Goal: Task Accomplishment & Management: Manage account settings

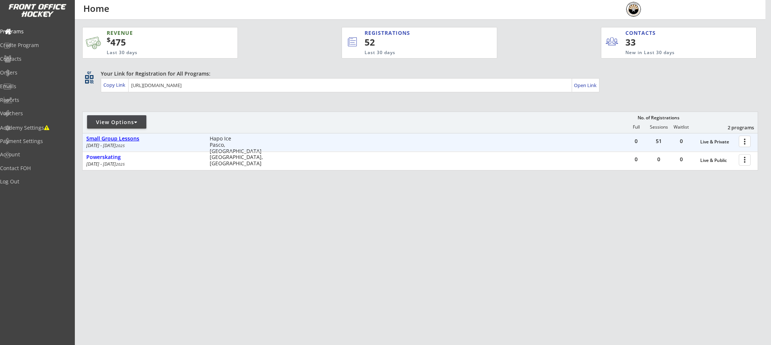
click at [117, 139] on div "Small Group Lessons" at bounding box center [144, 139] width 116 height 6
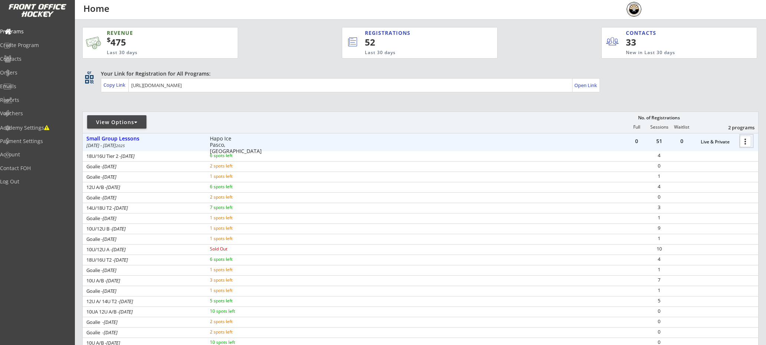
click at [746, 139] on div at bounding box center [746, 141] width 13 height 13
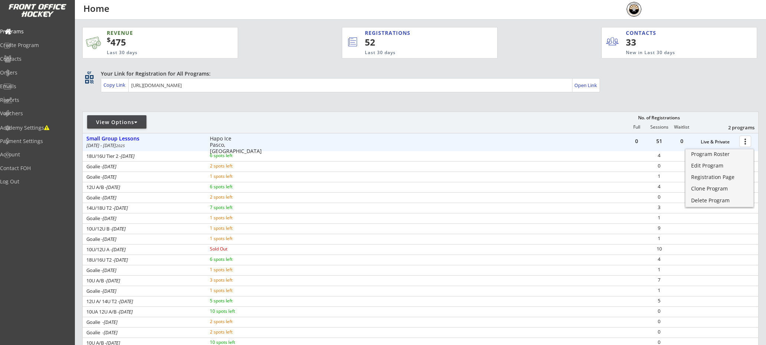
click at [710, 146] on div "Program Roster Edit Program Registration Page Clone Program Delete Program" at bounding box center [719, 177] width 70 height 64
click at [708, 153] on div "Program Roster" at bounding box center [719, 154] width 53 height 5
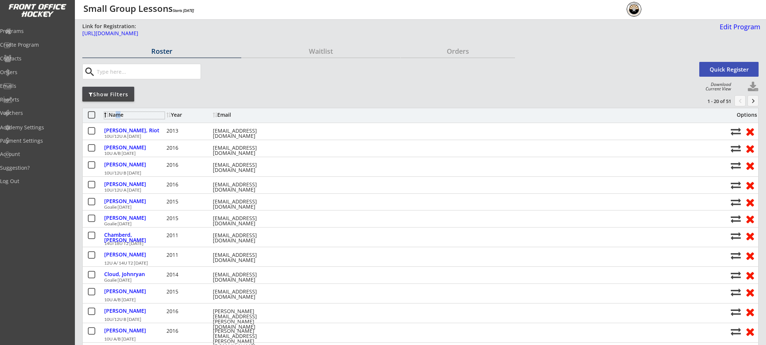
click at [114, 113] on div "Name" at bounding box center [134, 114] width 60 height 5
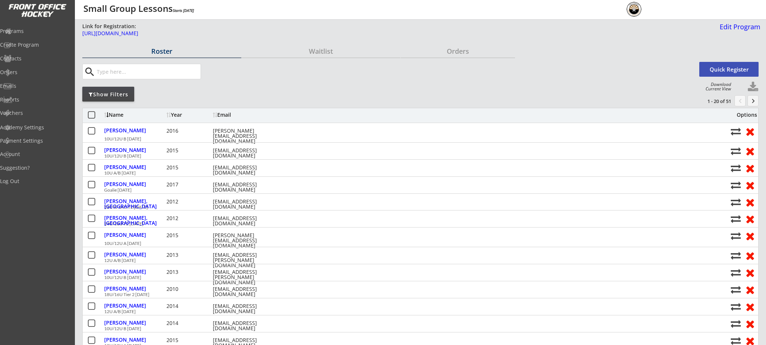
click at [118, 117] on div "Name" at bounding box center [134, 114] width 60 height 5
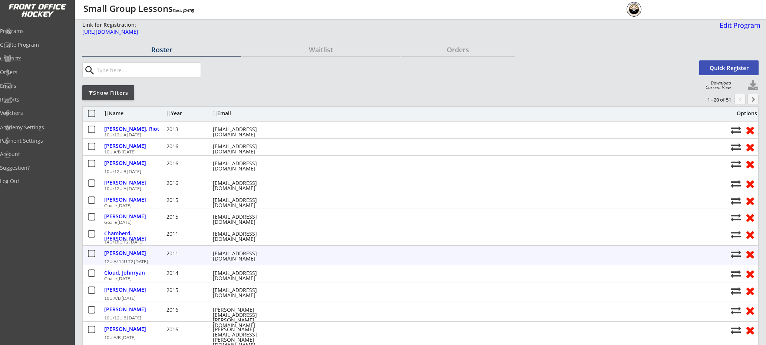
scroll to position [30, 0]
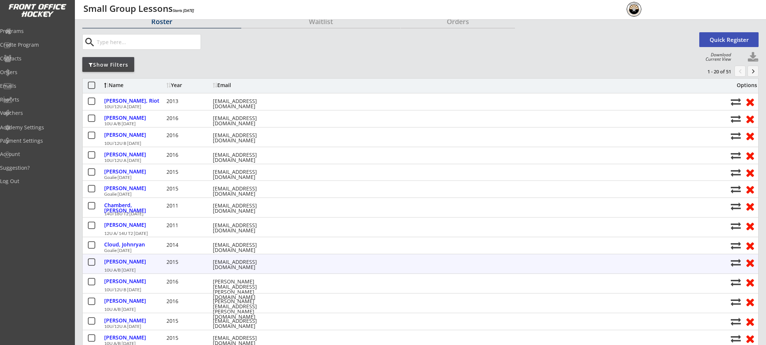
click at [89, 263] on button at bounding box center [91, 262] width 9 height 9
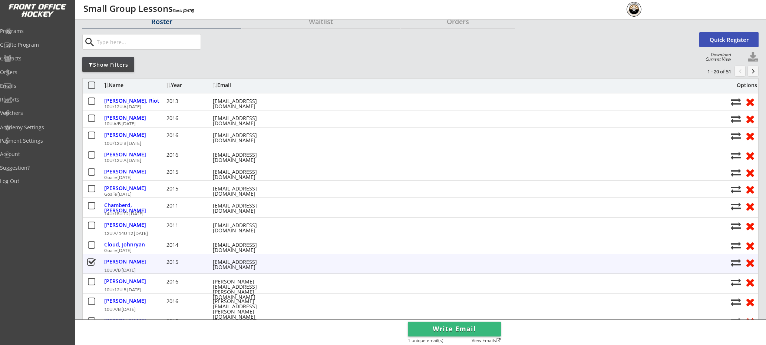
click at [89, 263] on button at bounding box center [91, 262] width 9 height 9
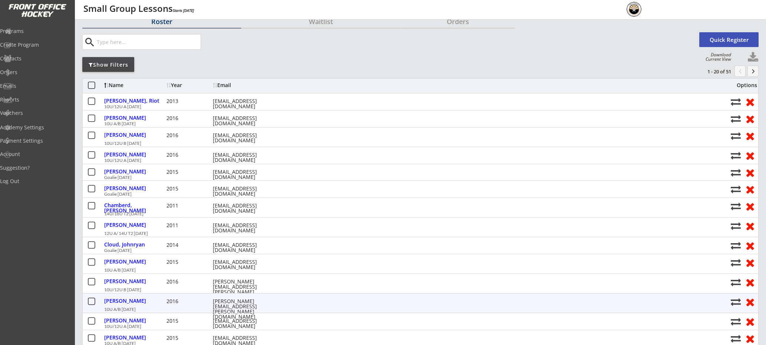
click at [92, 299] on button at bounding box center [91, 301] width 9 height 9
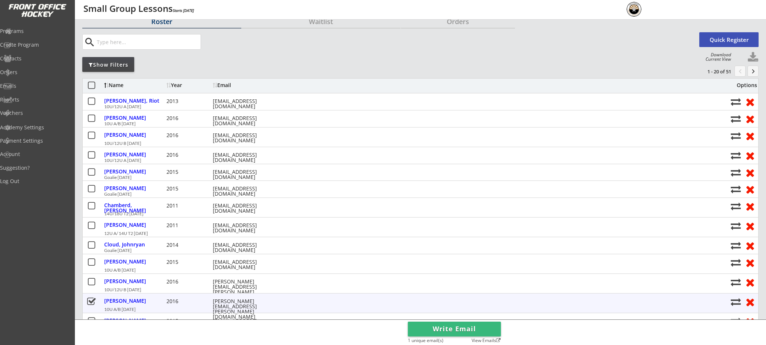
click at [734, 301] on button at bounding box center [735, 302] width 10 height 10
select select ""1348695171700984260__LOOKUP__1755295865082x384638872752750600""
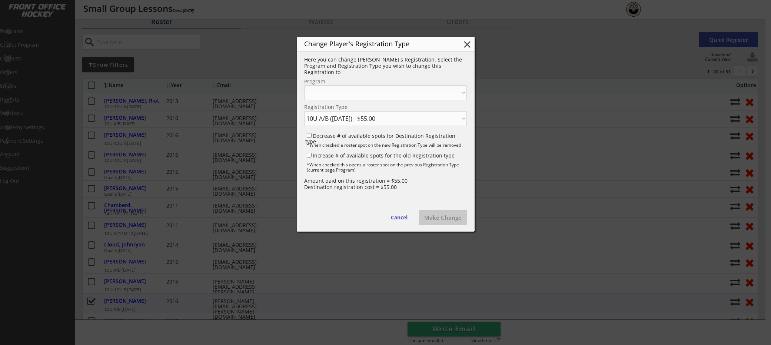
select select ""1348695171700984260__LOOKUP__1755294602063x831497946147061800""
select select ""1348695171700984260__LOOKUP__1756145799232x275428494410252300""
click at [341, 137] on label "Decrease # of available spots for Destination Registration type" at bounding box center [380, 138] width 150 height 13
click at [312, 137] on input "Decrease # of available spots for Destination Registration type" at bounding box center [309, 135] width 5 height 5
checkbox input "true"
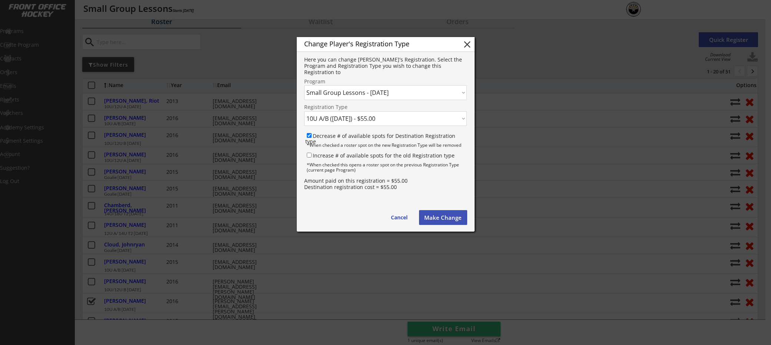
click at [339, 157] on label "Increase # of available spots for the old Registration type" at bounding box center [384, 155] width 142 height 7
click at [312, 157] on input "Increase # of available spots for the old Registration type" at bounding box center [309, 155] width 5 height 5
checkbox input "true"
click at [446, 220] on button "Make Change" at bounding box center [443, 217] width 48 height 15
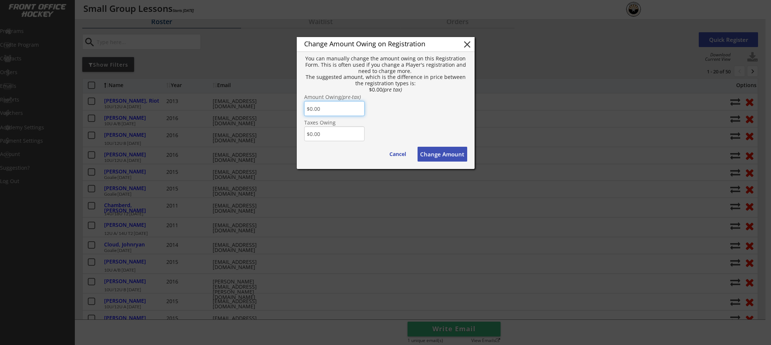
click at [444, 154] on button "Change Amount" at bounding box center [443, 154] width 50 height 15
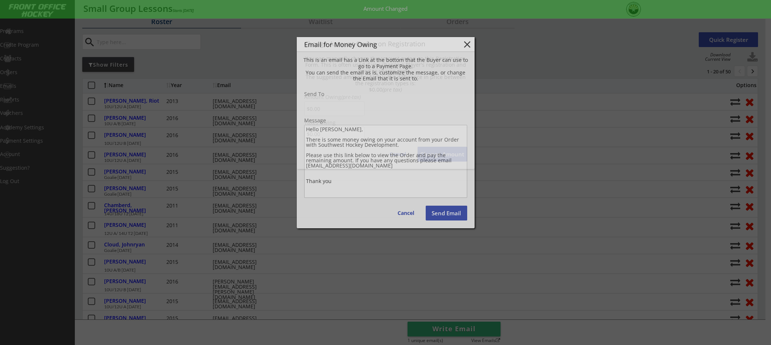
type input "[PERSON_NAME][EMAIL_ADDRESS][PERSON_NAME][DOMAIN_NAME]"
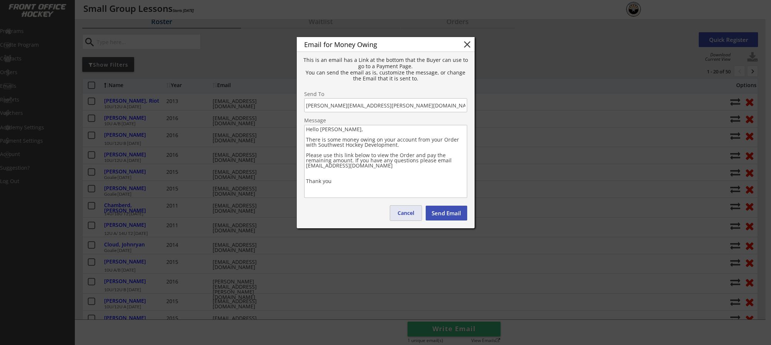
click at [413, 218] on button "Cancel" at bounding box center [405, 213] width 31 height 15
type textarea "Hello , There is some money owing on your account from your Order with . Please…"
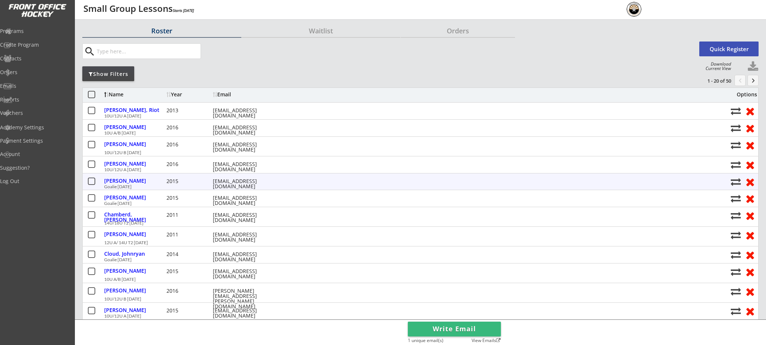
scroll to position [22, 0]
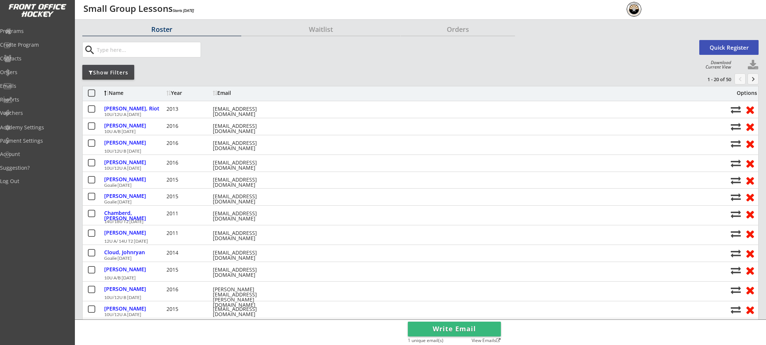
click at [115, 92] on div "Name" at bounding box center [134, 92] width 60 height 5
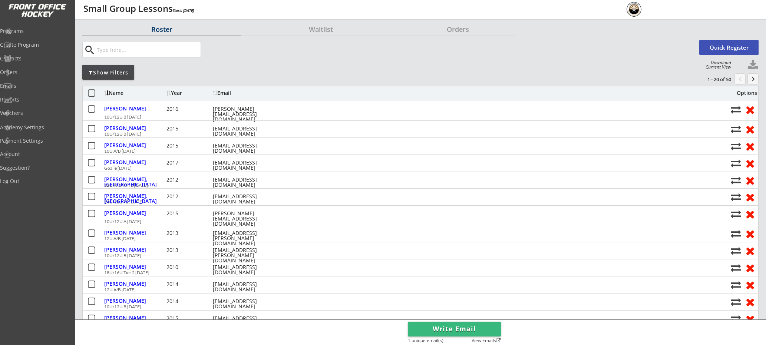
click at [118, 91] on div "Name" at bounding box center [134, 92] width 60 height 5
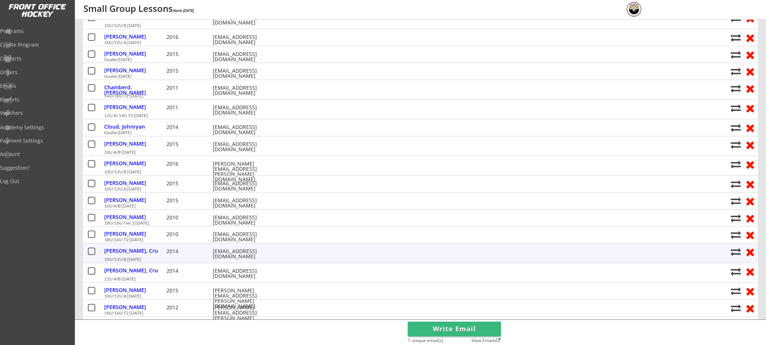
scroll to position [0, 0]
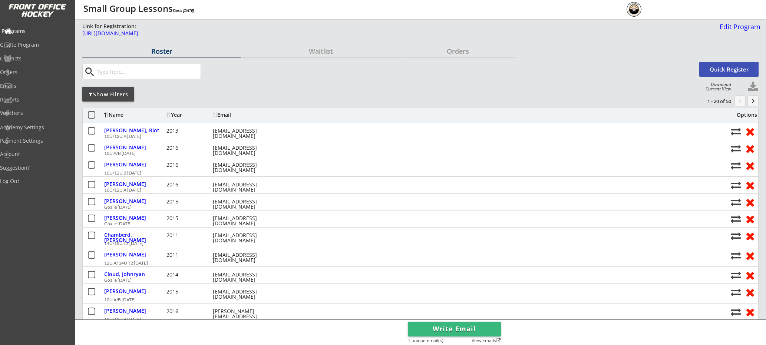
click at [33, 33] on div "Programs" at bounding box center [35, 31] width 67 height 5
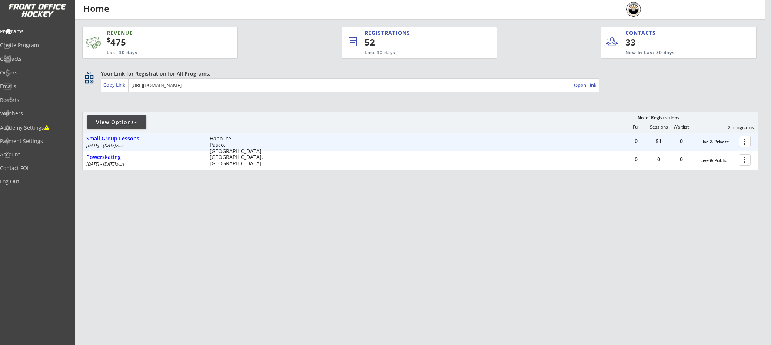
click at [135, 139] on div "Small Group Lessons" at bounding box center [144, 139] width 116 height 6
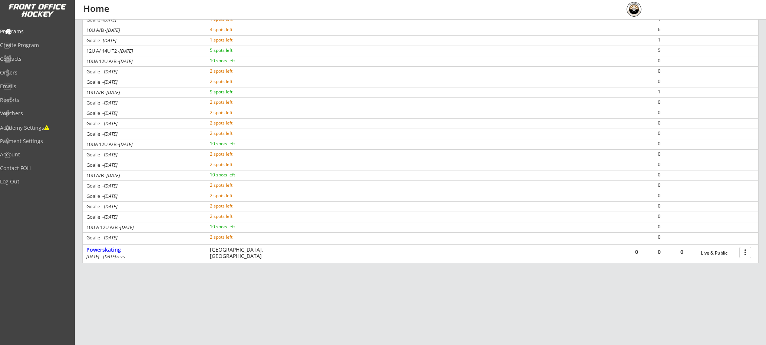
scroll to position [254, 0]
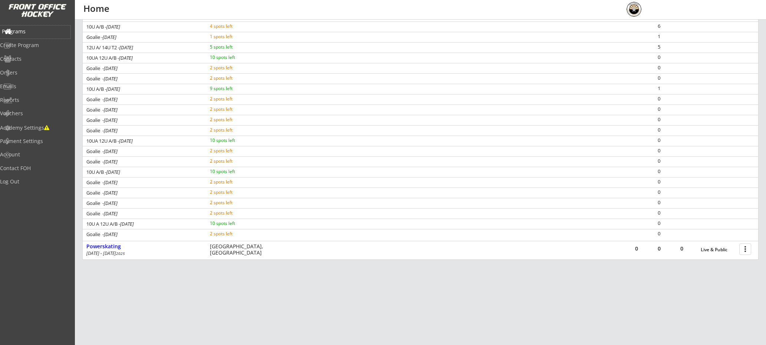
click at [26, 31] on div "Programs" at bounding box center [35, 31] width 67 height 5
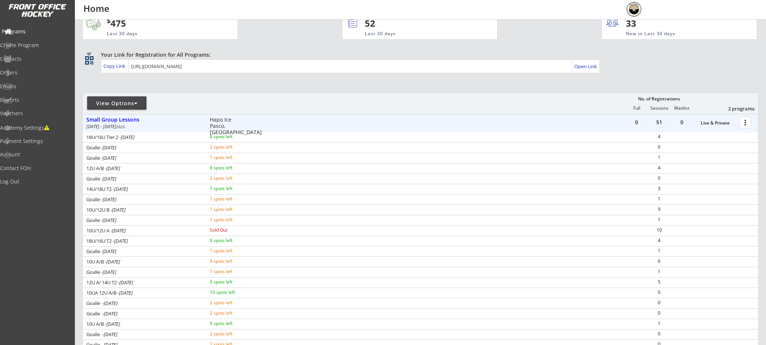
scroll to position [0, 0]
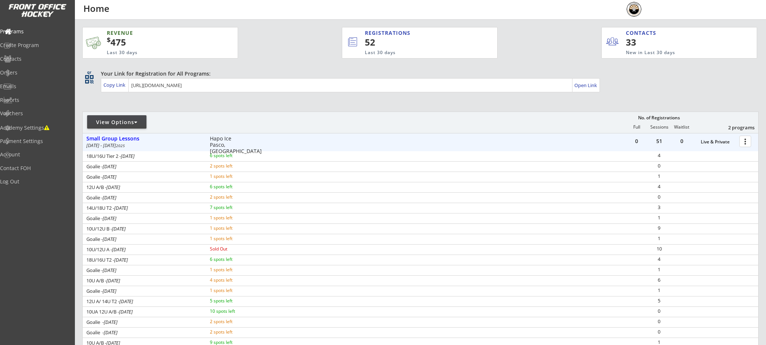
click at [740, 145] on div at bounding box center [746, 141] width 13 height 13
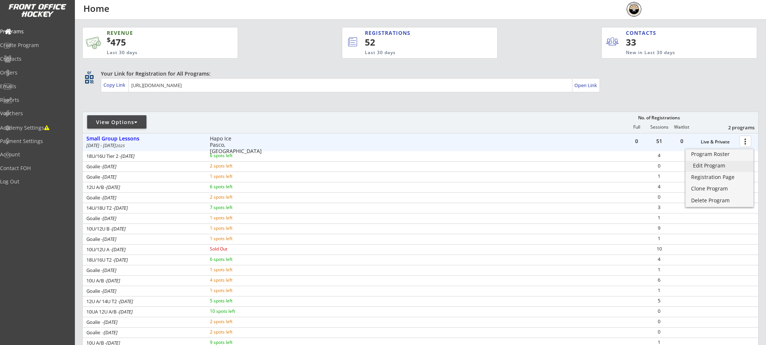
click at [715, 166] on div "Edit Program" at bounding box center [719, 165] width 53 height 5
